Goal: Check status: Check status

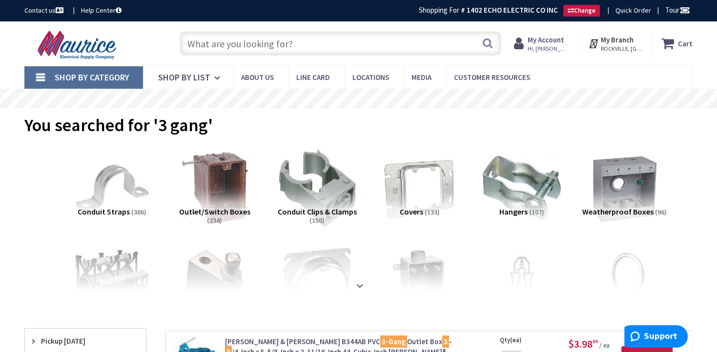
click at [228, 38] on input "text" at bounding box center [341, 43] width 322 height 24
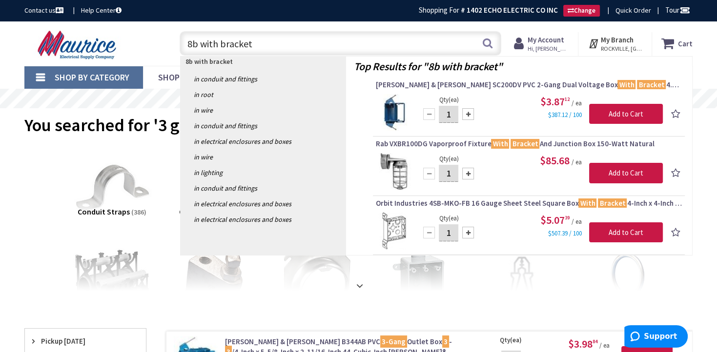
click at [221, 42] on input "8b with bracket" at bounding box center [341, 43] width 322 height 24
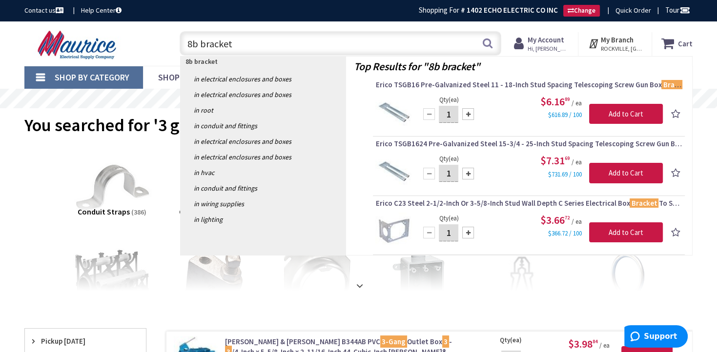
type input "8b .bracket"
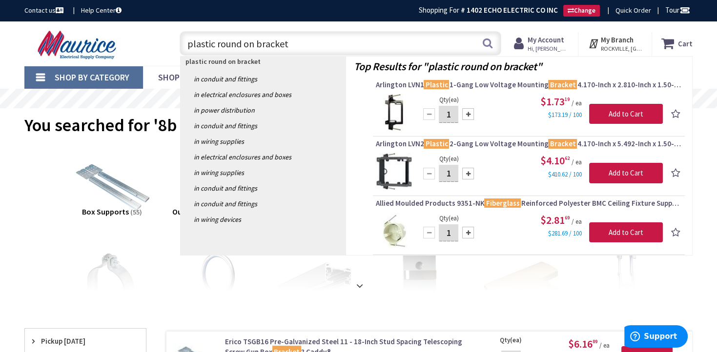
drag, startPoint x: 327, startPoint y: 42, endPoint x: 40, endPoint y: 71, distance: 289.3
click at [180, 56] on input "plastic round on bracket" at bounding box center [341, 43] width 322 height 24
paste input "B620K"
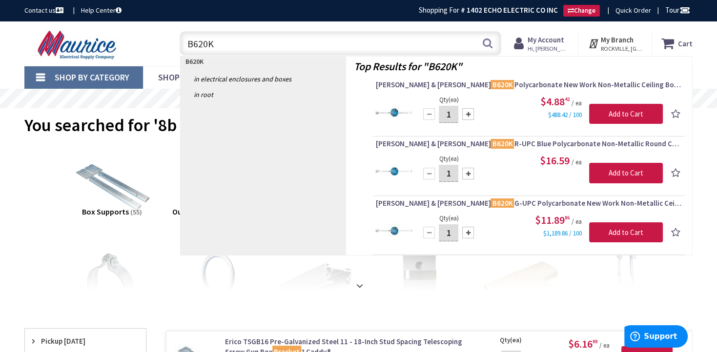
drag, startPoint x: 199, startPoint y: 45, endPoint x: 3, endPoint y: 49, distance: 195.2
click at [180, 49] on input "B620K" at bounding box center [341, 43] width 322 height 24
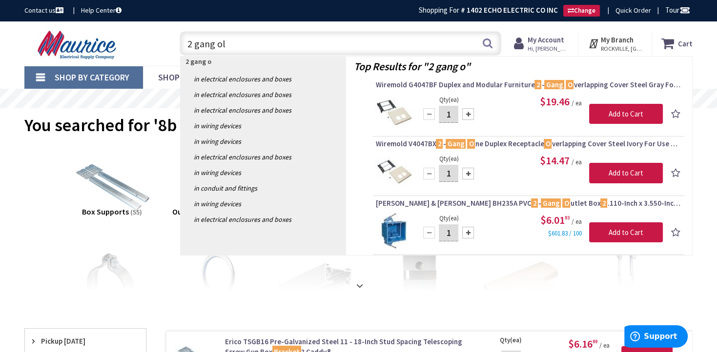
type input "2 gang old"
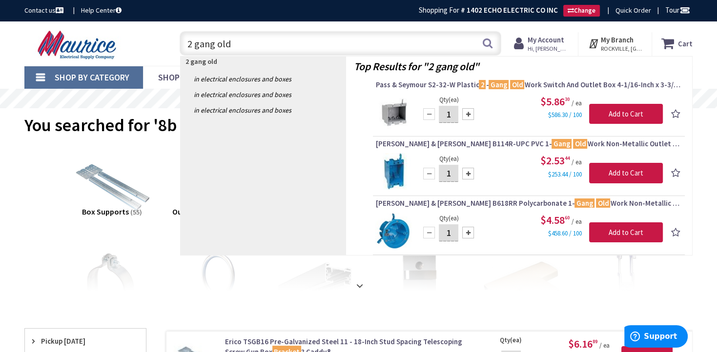
drag, startPoint x: 253, startPoint y: 43, endPoint x: 67, endPoint y: 54, distance: 186.2
click at [180, 54] on input "2 gang old" at bounding box center [341, 43] width 322 height 24
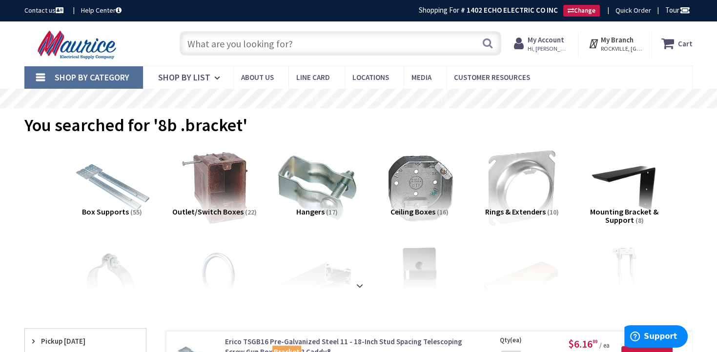
click at [556, 37] on strong "My Account" at bounding box center [545, 39] width 37 height 9
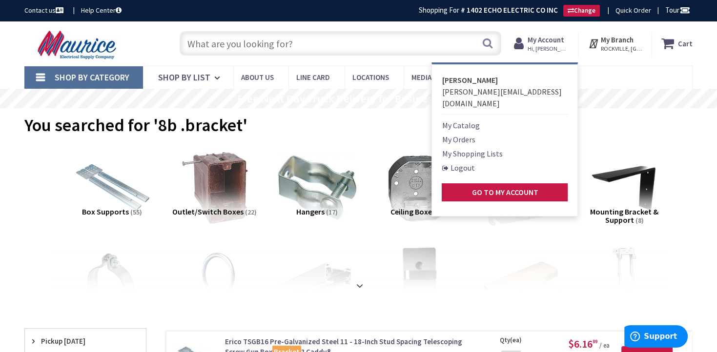
click at [466, 134] on link "My Orders" at bounding box center [457, 140] width 33 height 12
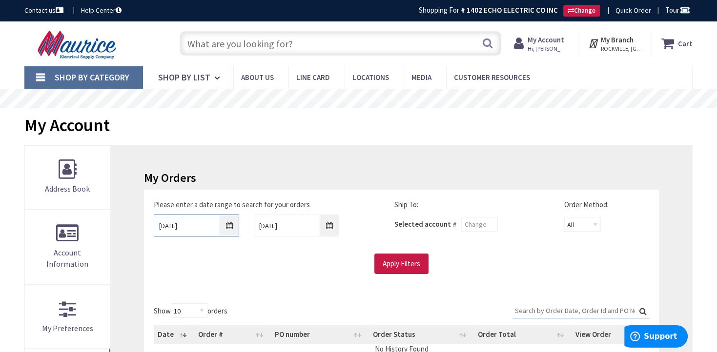
click at [227, 226] on input "10/3/2025" at bounding box center [196, 226] width 85 height 22
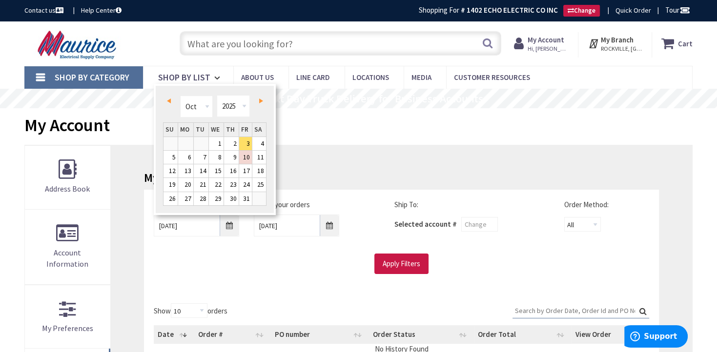
click at [167, 102] on span "Prev" at bounding box center [169, 101] width 4 height 5
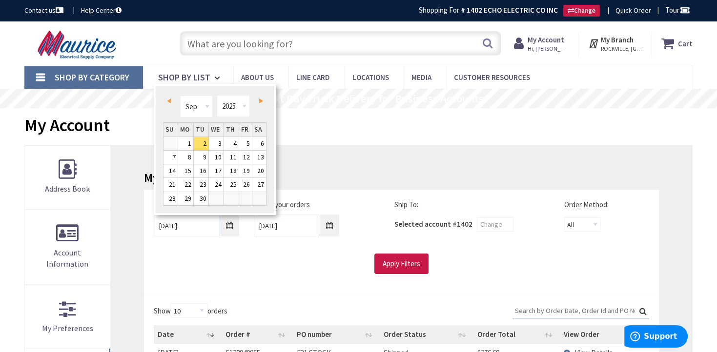
click at [167, 102] on span "Prev" at bounding box center [169, 101] width 4 height 5
click at [244, 183] on link "27" at bounding box center [245, 184] width 13 height 13
type input "06/27/2025"
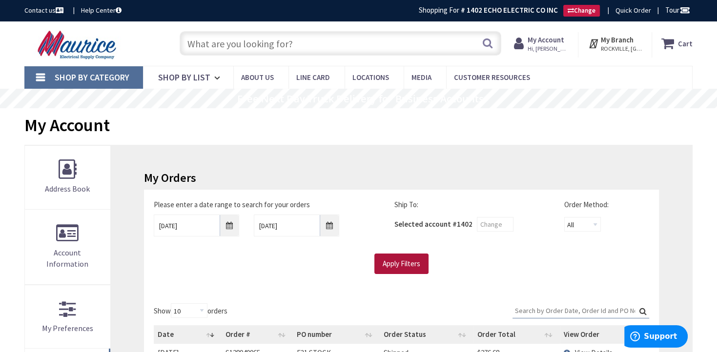
click at [416, 262] on input "Apply Filters" at bounding box center [401, 264] width 54 height 20
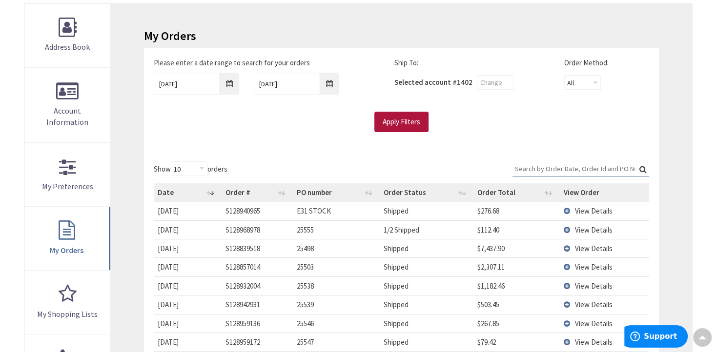
scroll to position [206, 0]
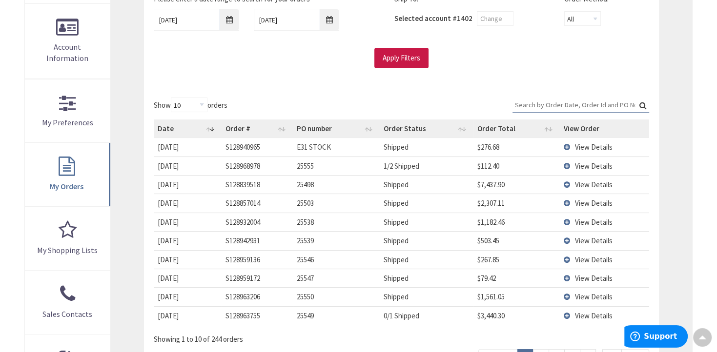
click at [531, 103] on input "Search:" at bounding box center [580, 105] width 137 height 15
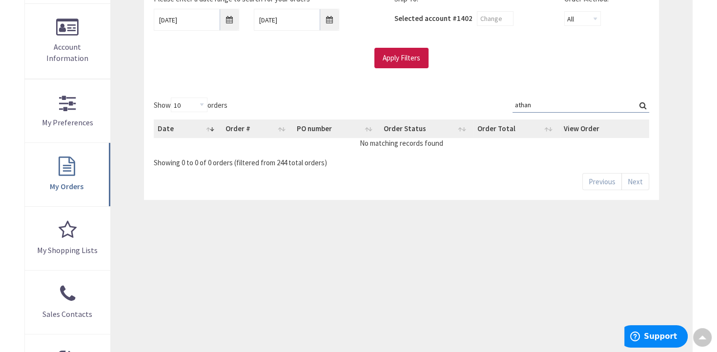
type input "athan"
click at [643, 104] on label "Search: athan" at bounding box center [580, 105] width 137 height 15
click at [643, 104] on input "athan" at bounding box center [580, 105] width 137 height 15
click at [643, 102] on label "Search: athan" at bounding box center [580, 105] width 137 height 15
click at [643, 102] on input "athan" at bounding box center [580, 105] width 137 height 15
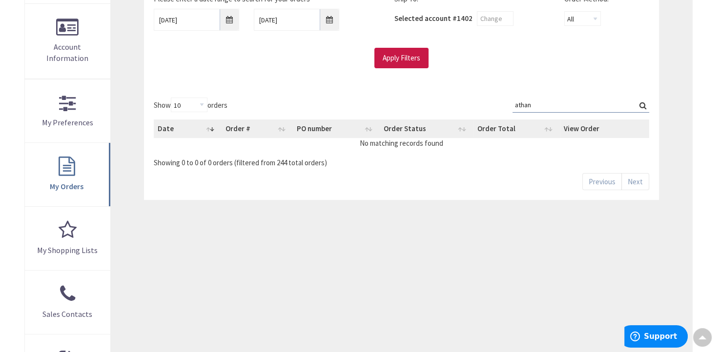
scroll to position [0, 0]
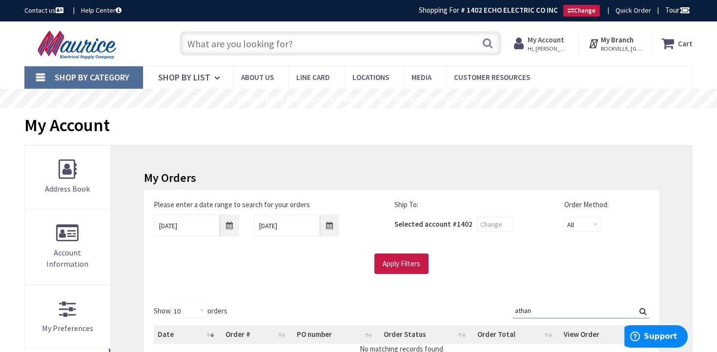
click at [80, 50] on img at bounding box center [78, 45] width 108 height 30
